Goal: Navigation & Orientation: Find specific page/section

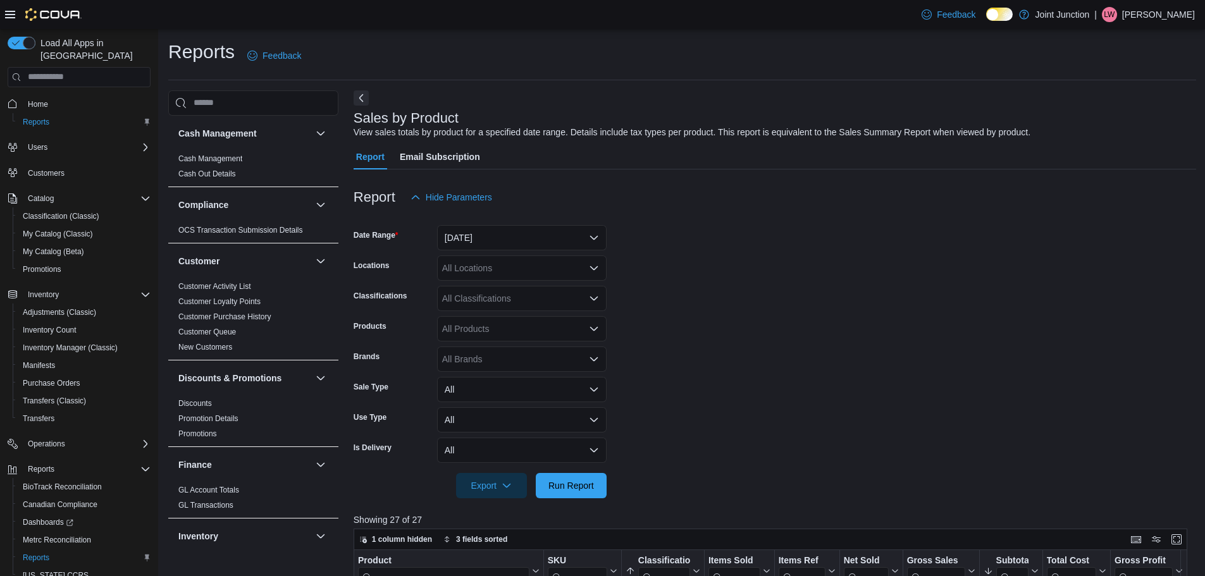
click at [439, 32] on div "Reports Feedback Cash Management Cash Management Cash Out Details Compliance OC…" at bounding box center [682, 514] width 1048 height 971
click at [40, 99] on span "Home" at bounding box center [38, 104] width 20 height 10
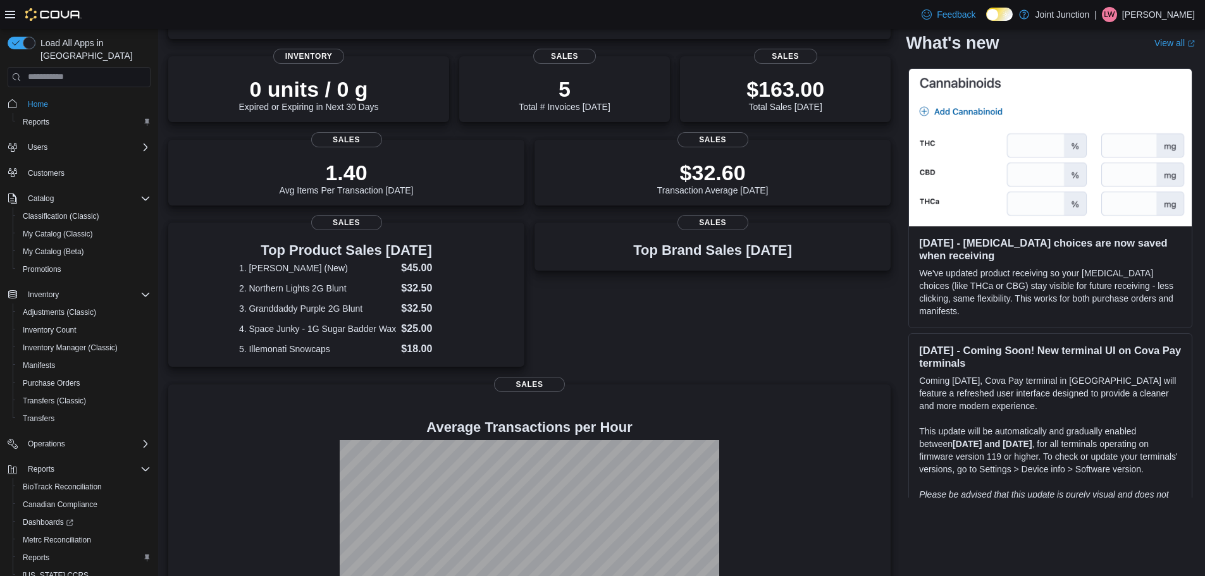
scroll to position [133, 0]
